Goal: Information Seeking & Learning: Learn about a topic

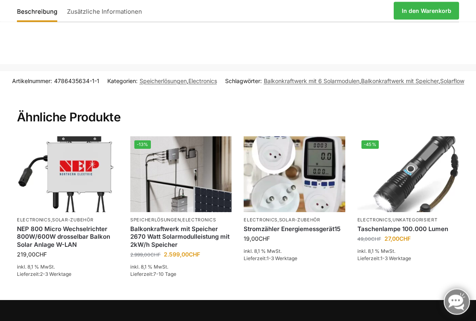
scroll to position [862, 0]
click at [190, 186] on img at bounding box center [180, 174] width 101 height 76
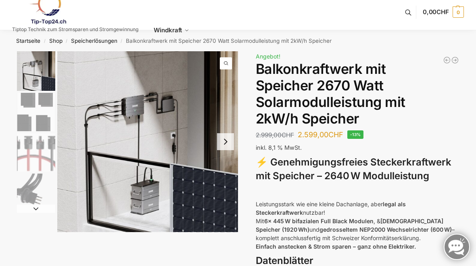
scroll to position [6, 0]
click at [460, 102] on div "Beschreibung Zusätzliche Informationen 2.999,00 CHF Ursprünglicher Preis war: 2…" at bounding box center [238, 235] width 476 height 366
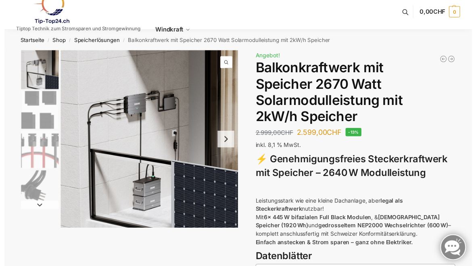
scroll to position [6, 0]
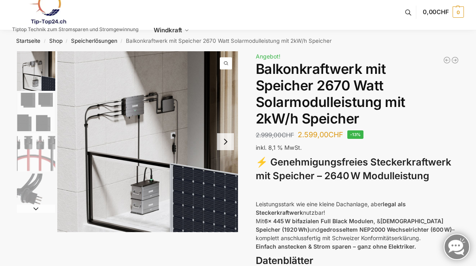
click at [429, 230] on p "Leistungsstark wie eine kleine Dachanlage, aber legal als Steckerkraftwerk nutz…" at bounding box center [357, 225] width 203 height 51
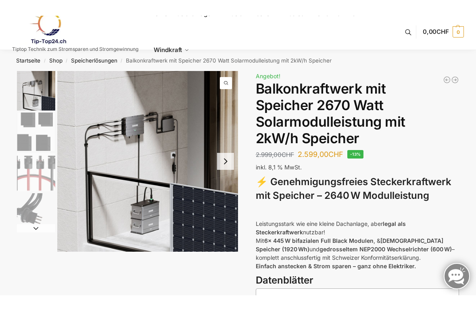
scroll to position [9, 0]
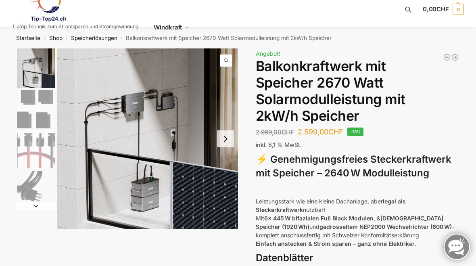
click at [151, 126] on img "1 / 4" at bounding box center [147, 138] width 181 height 181
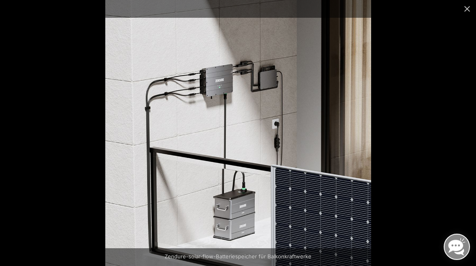
click at [251, 60] on img at bounding box center [238, 133] width 266 height 266
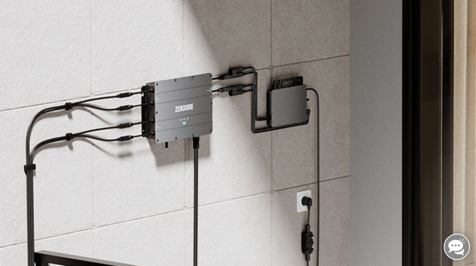
click at [254, 60] on img at bounding box center [224, 221] width 570 height 570
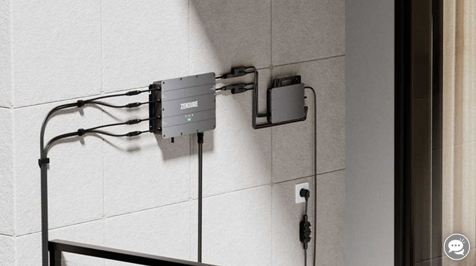
click at [243, 90] on img at bounding box center [226, 211] width 537 height 537
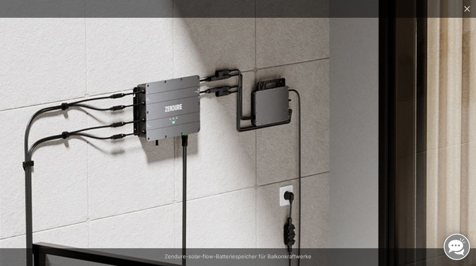
click at [284, 133] on img at bounding box center [211, 214] width 537 height 537
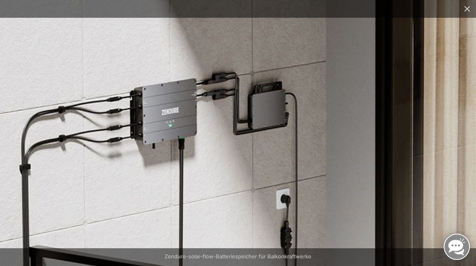
click at [274, 92] on img at bounding box center [207, 217] width 537 height 537
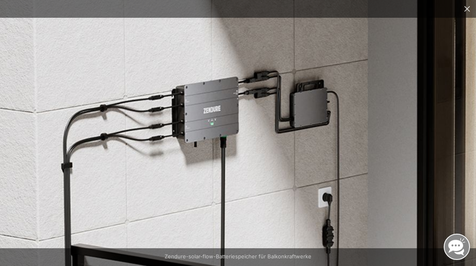
click at [336, 215] on img at bounding box center [249, 216] width 537 height 537
